Goal: Navigation & Orientation: Find specific page/section

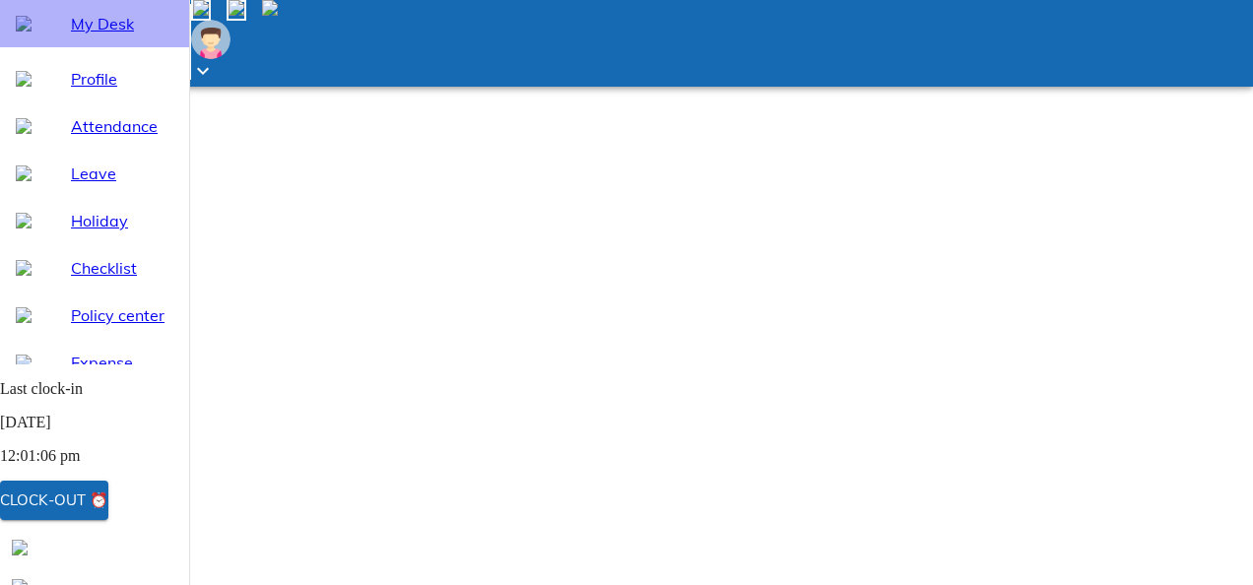
click at [102, 35] on span "My Desk" at bounding box center [122, 24] width 102 height 24
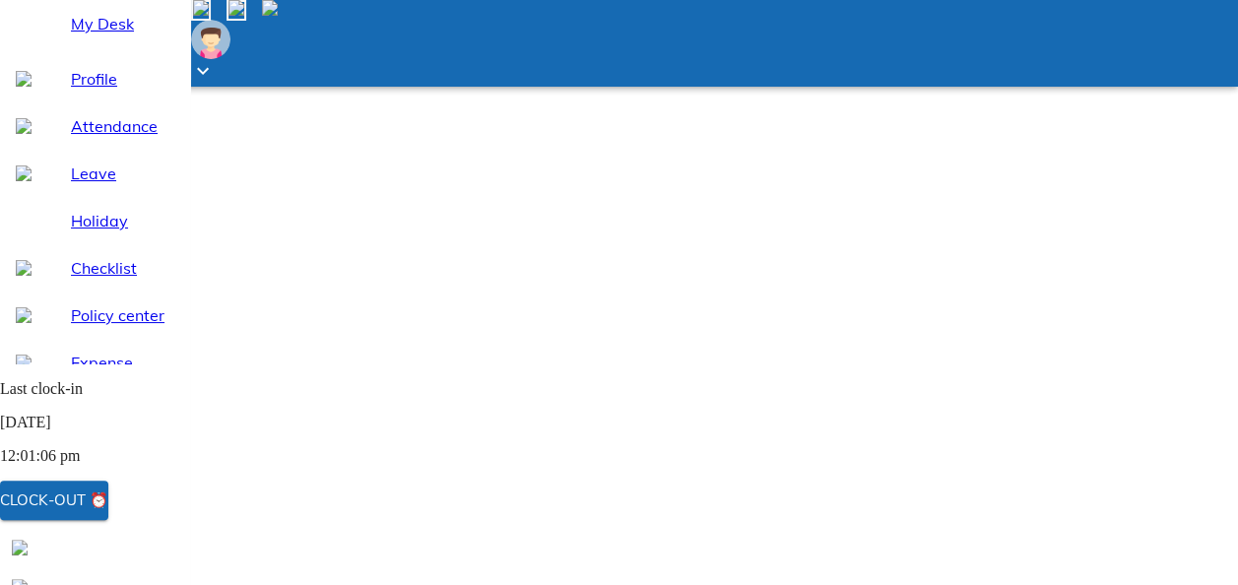
scroll to position [353, 0]
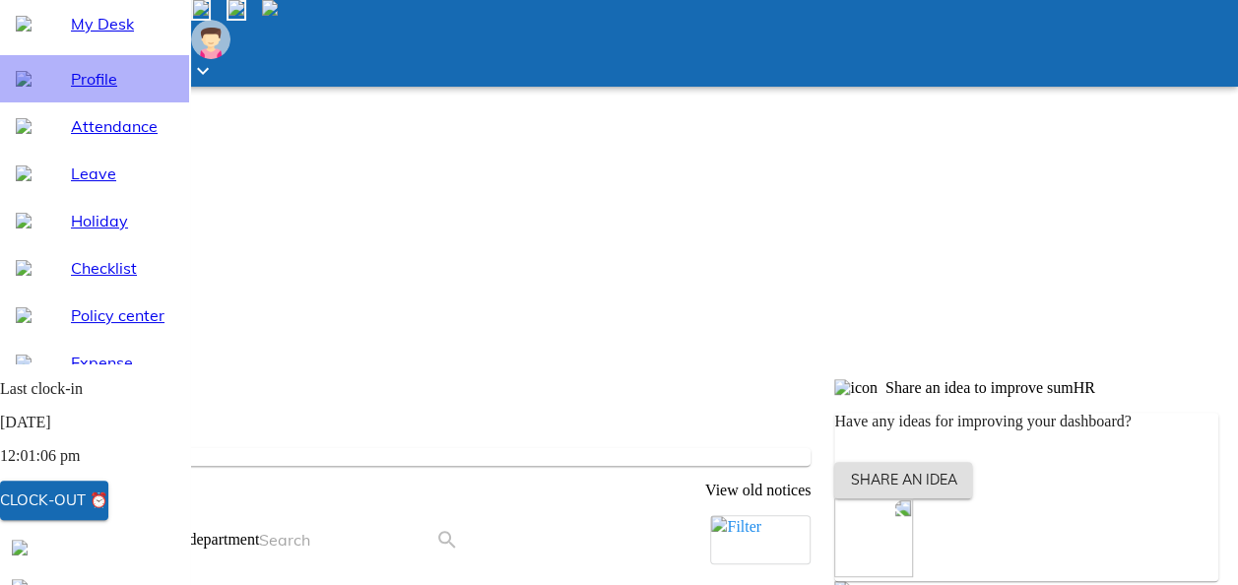
click at [109, 91] on span "Profile" at bounding box center [122, 79] width 102 height 24
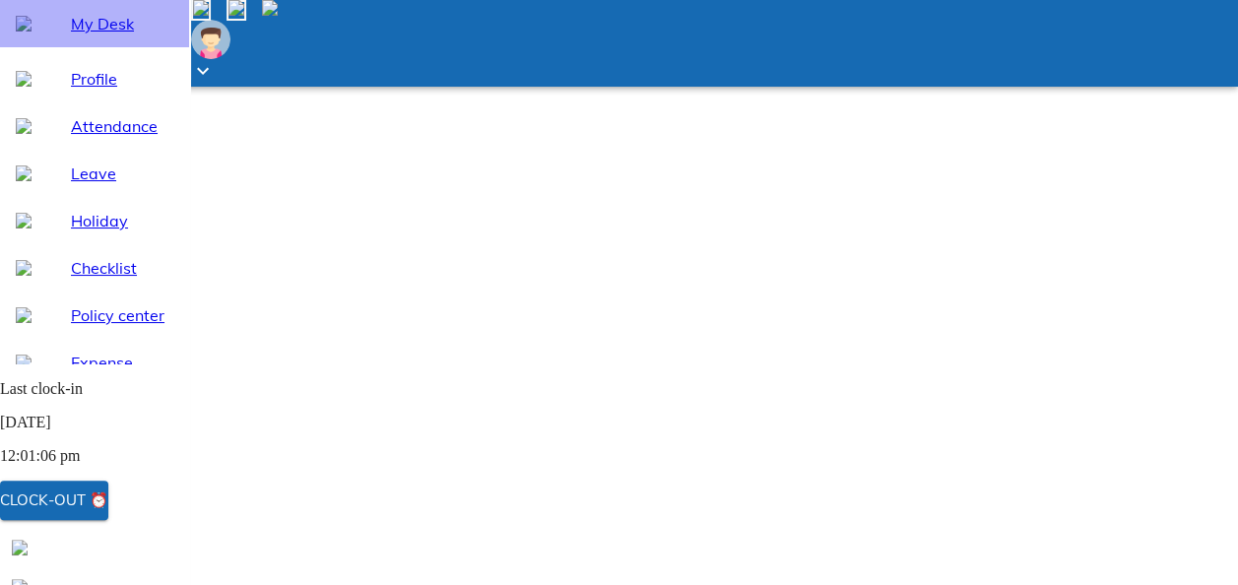
click at [112, 35] on span "My Desk" at bounding box center [122, 24] width 102 height 24
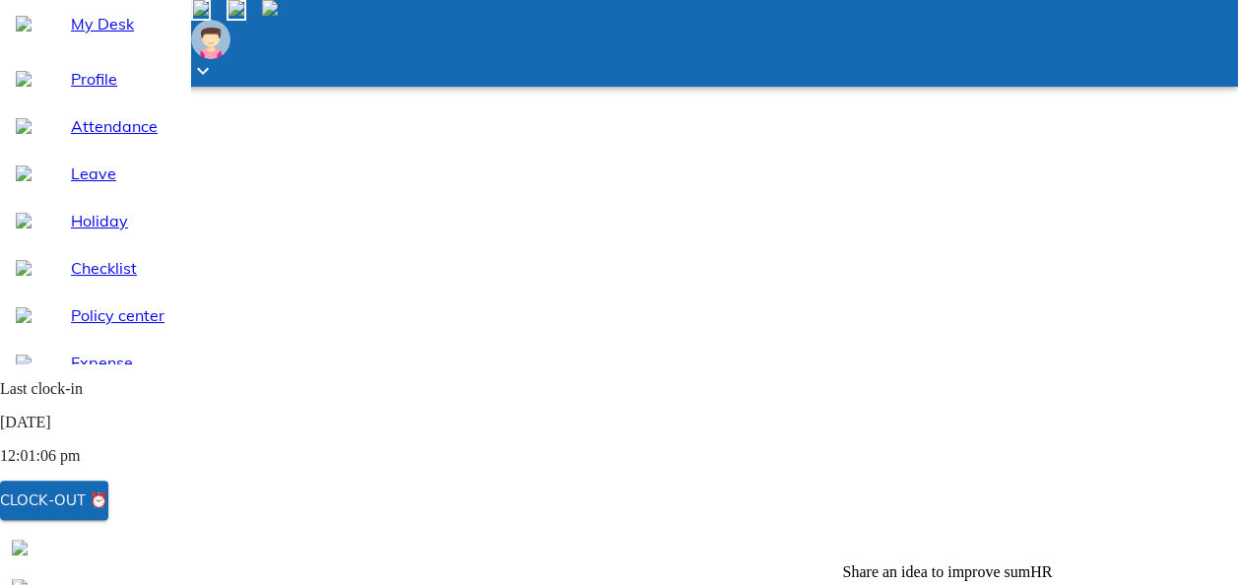
scroll to position [227, 0]
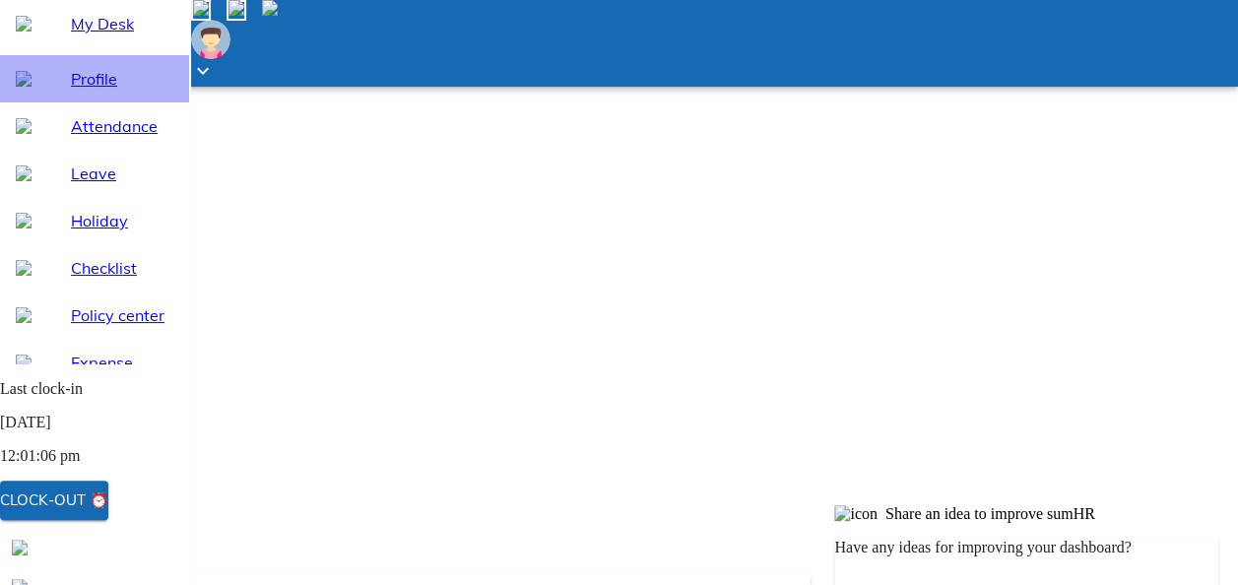
click at [112, 91] on span "Profile" at bounding box center [122, 79] width 102 height 24
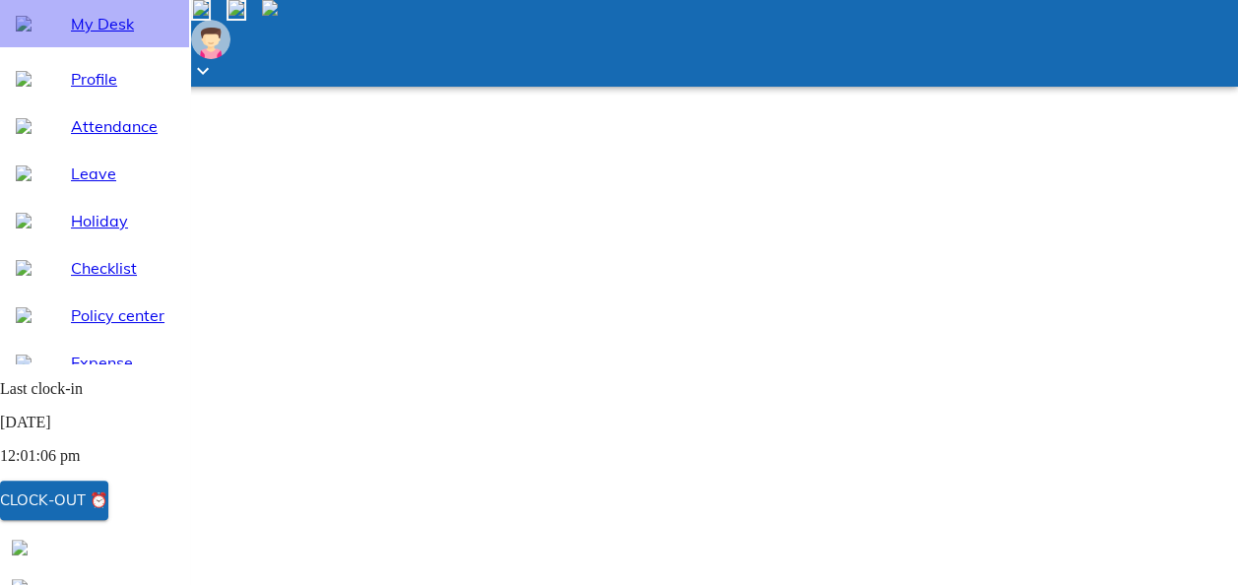
click at [124, 35] on span "My Desk" at bounding box center [122, 24] width 102 height 24
